Goal: Task Accomplishment & Management: Manage account settings

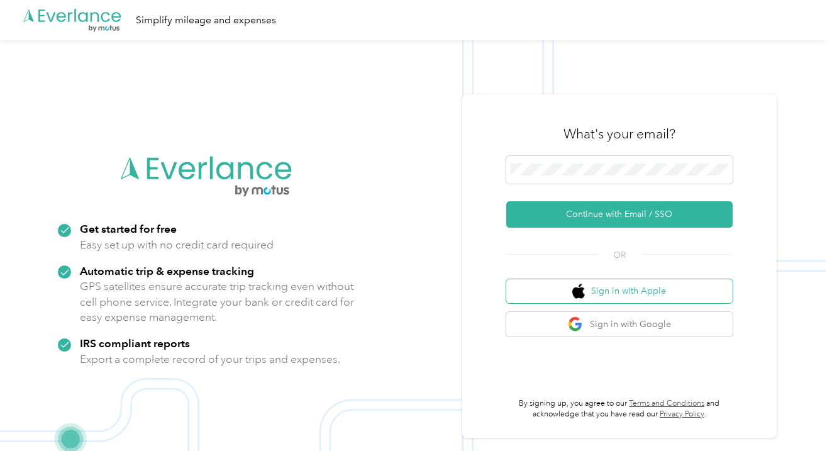
click at [598, 287] on button "Sign in with Apple" at bounding box center [619, 291] width 226 height 25
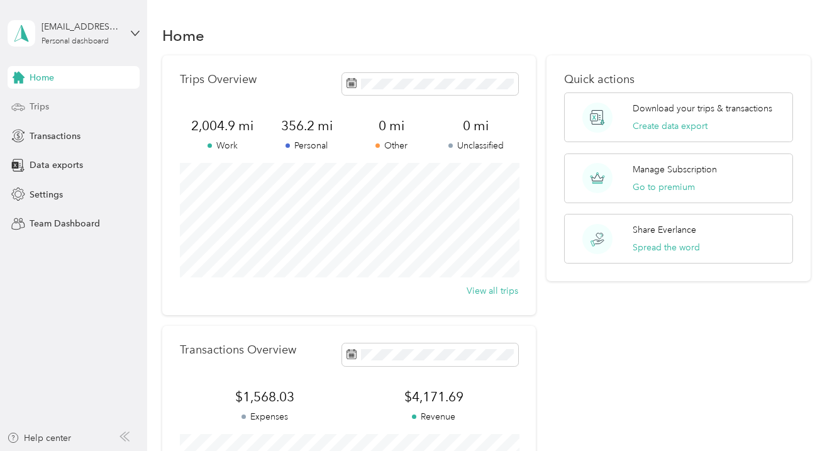
click at [43, 107] on span "Trips" at bounding box center [39, 106] width 19 height 13
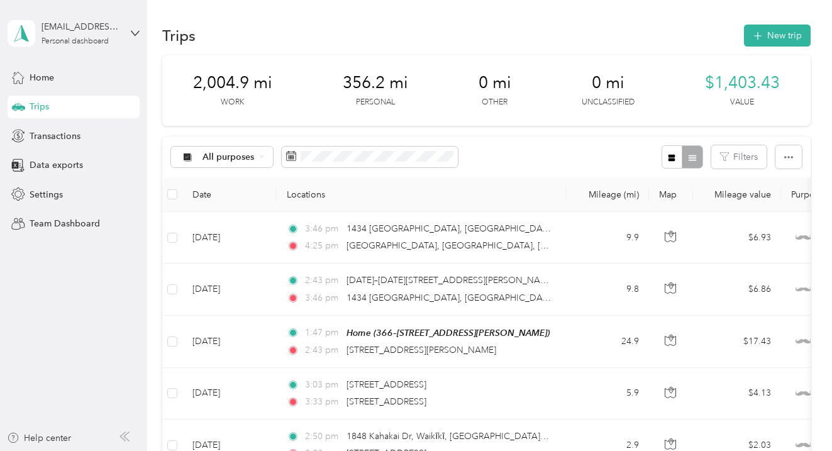
click at [729, 158] on icon "button" at bounding box center [724, 156] width 9 height 9
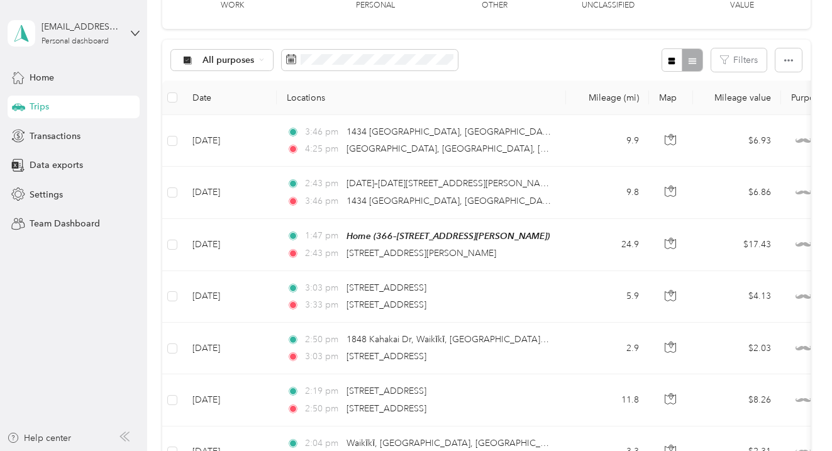
scroll to position [99, 0]
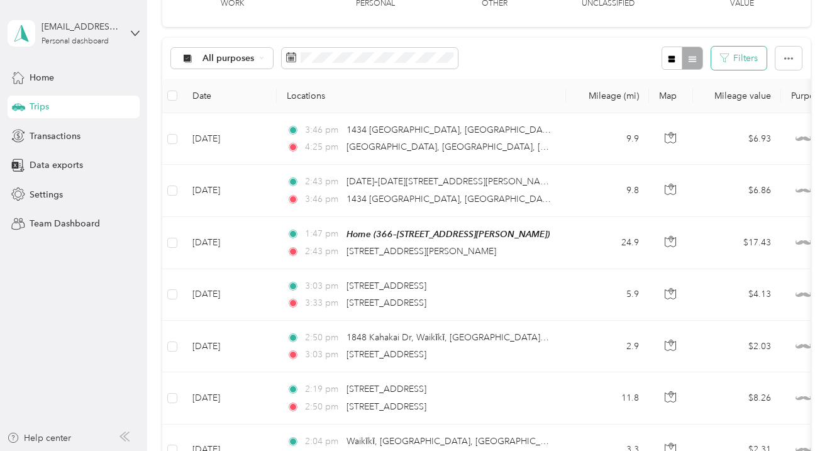
click at [737, 54] on button "Filters" at bounding box center [738, 58] width 55 height 23
click at [563, 46] on div "All purposes Filters" at bounding box center [486, 58] width 648 height 41
click at [223, 57] on span "All purposes" at bounding box center [228, 58] width 52 height 9
click at [226, 144] on span "Personal" at bounding box center [232, 146] width 61 height 13
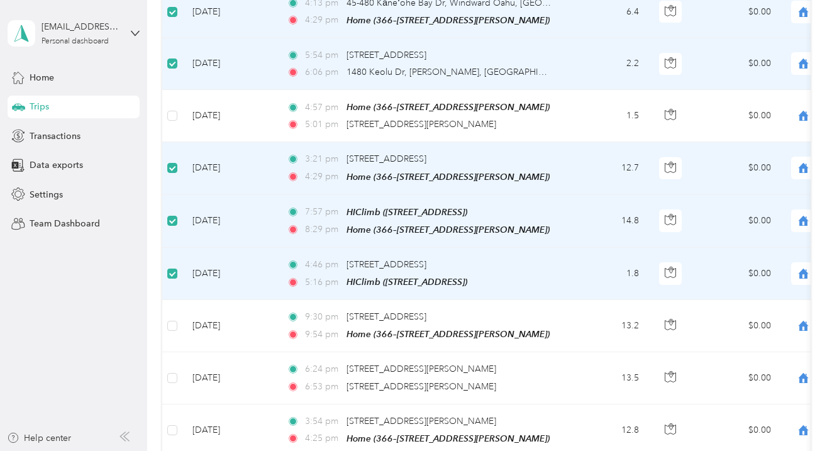
scroll to position [371, 0]
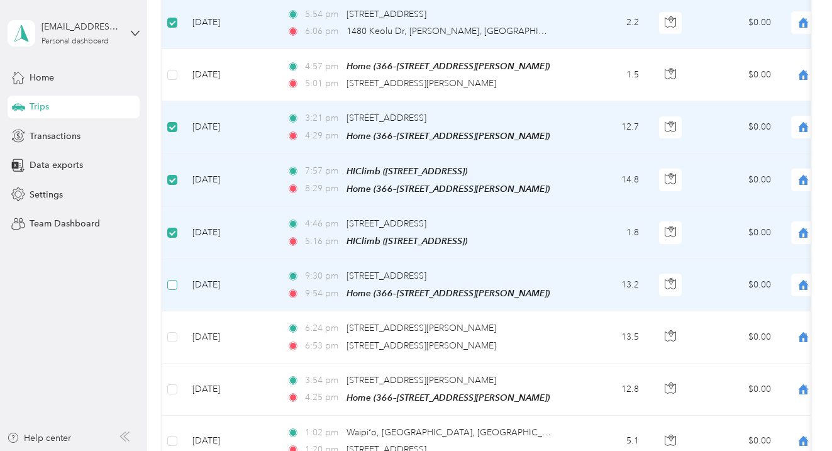
click at [172, 282] on span at bounding box center [172, 285] width 10 height 10
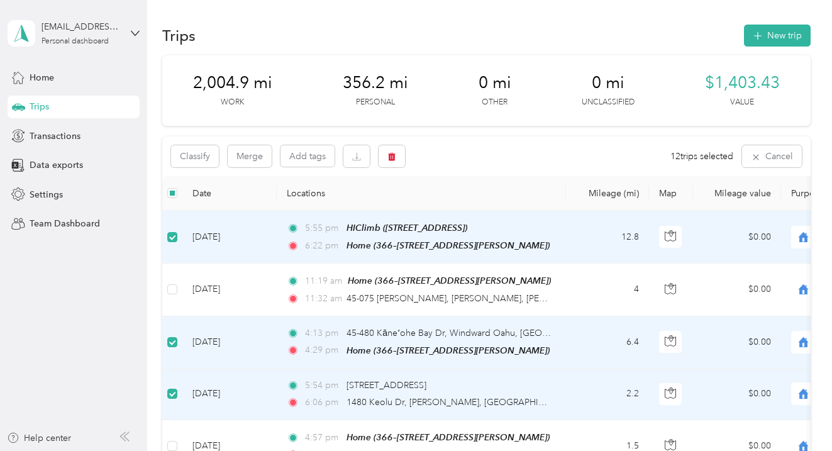
scroll to position [0, 0]
click at [390, 160] on icon "button" at bounding box center [391, 156] width 9 height 9
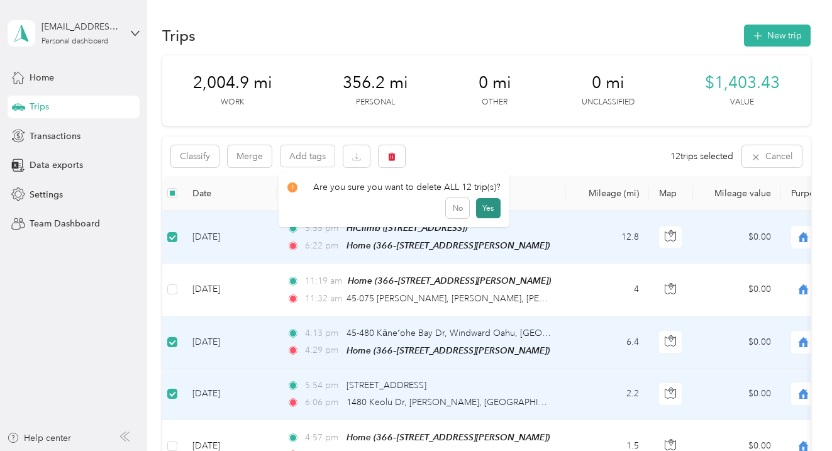
click at [478, 208] on button "Yes" at bounding box center [488, 208] width 25 height 20
